Goal: Task Accomplishment & Management: Use online tool/utility

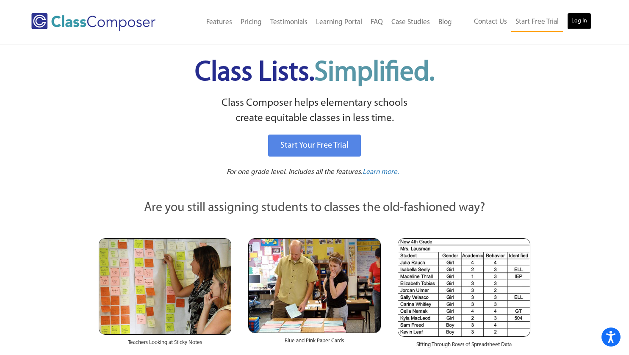
click at [573, 19] on link "Log In" at bounding box center [579, 21] width 24 height 17
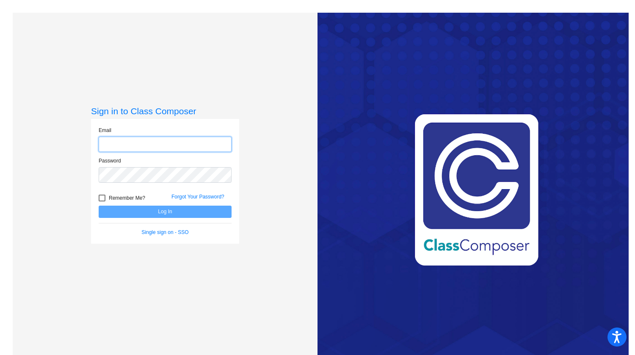
type input "[EMAIL_ADDRESS][DOMAIN_NAME]"
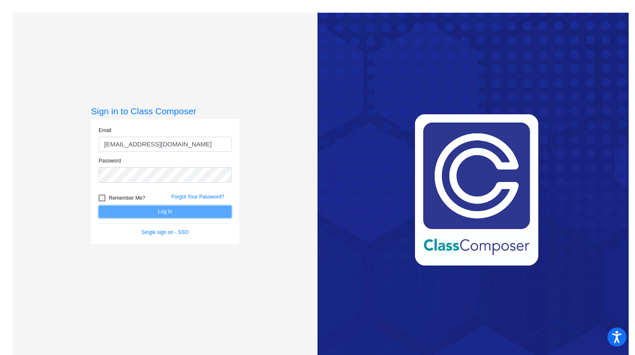
click at [171, 210] on button "Log In" at bounding box center [165, 212] width 133 height 12
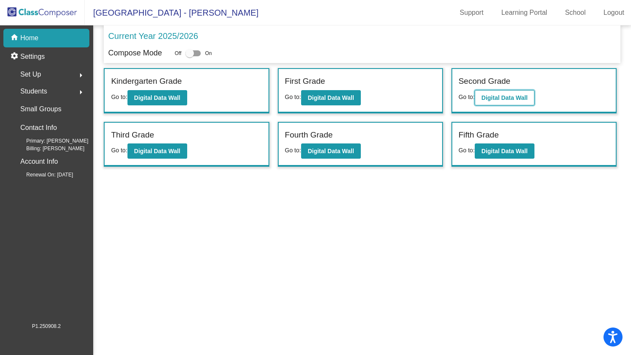
click at [498, 96] on b "Digital Data Wall" at bounding box center [504, 97] width 46 height 7
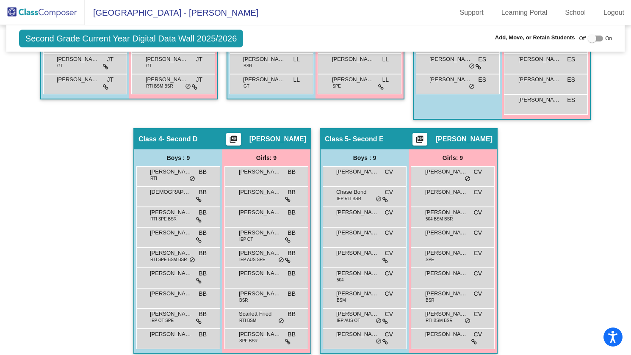
scroll to position [392, 0]
